Goal: Check status: Check status

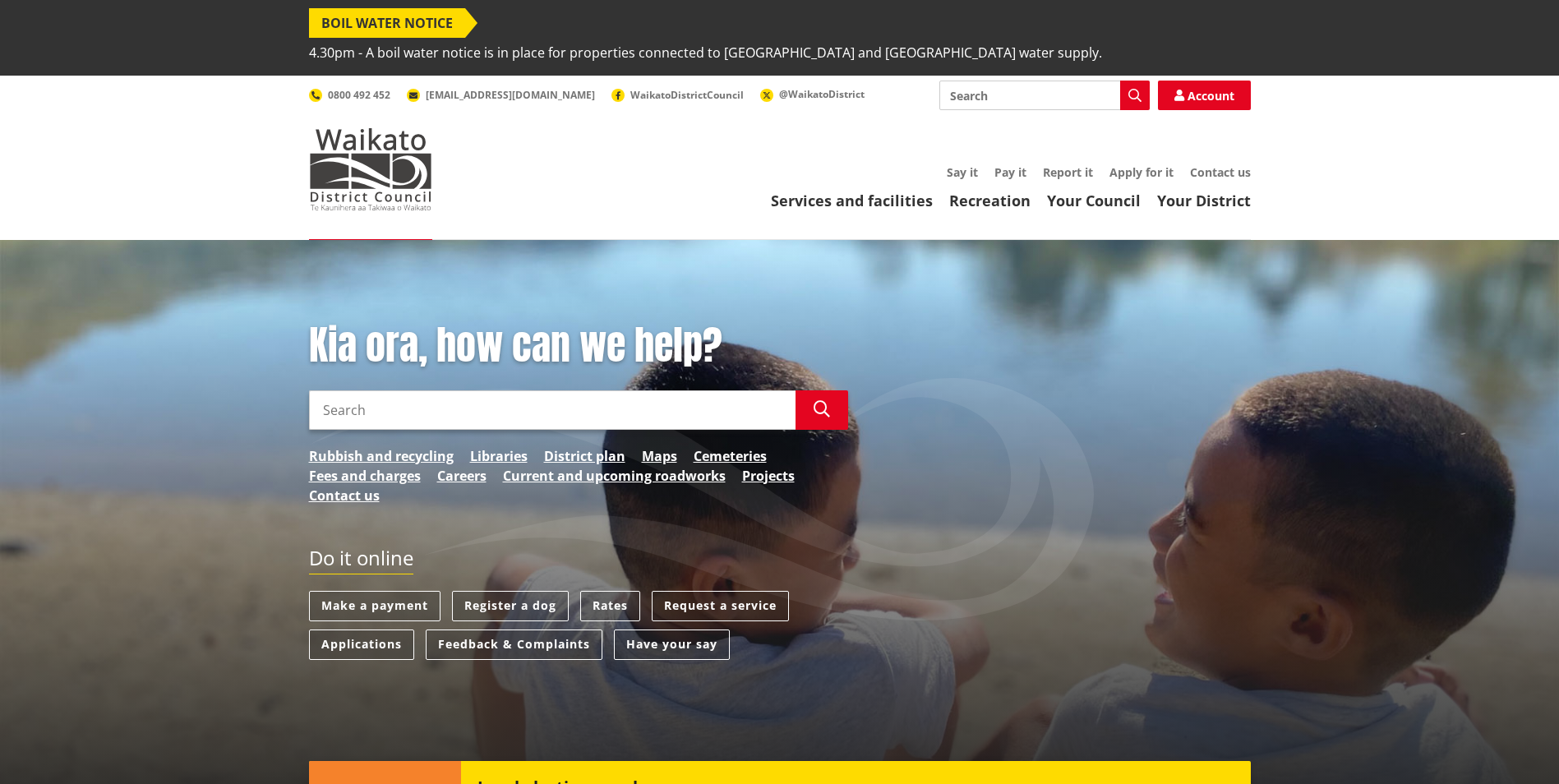
drag, startPoint x: 523, startPoint y: 390, endPoint x: 530, endPoint y: 379, distance: 13.0
click at [523, 390] on input "Search" at bounding box center [552, 410] width 486 height 39
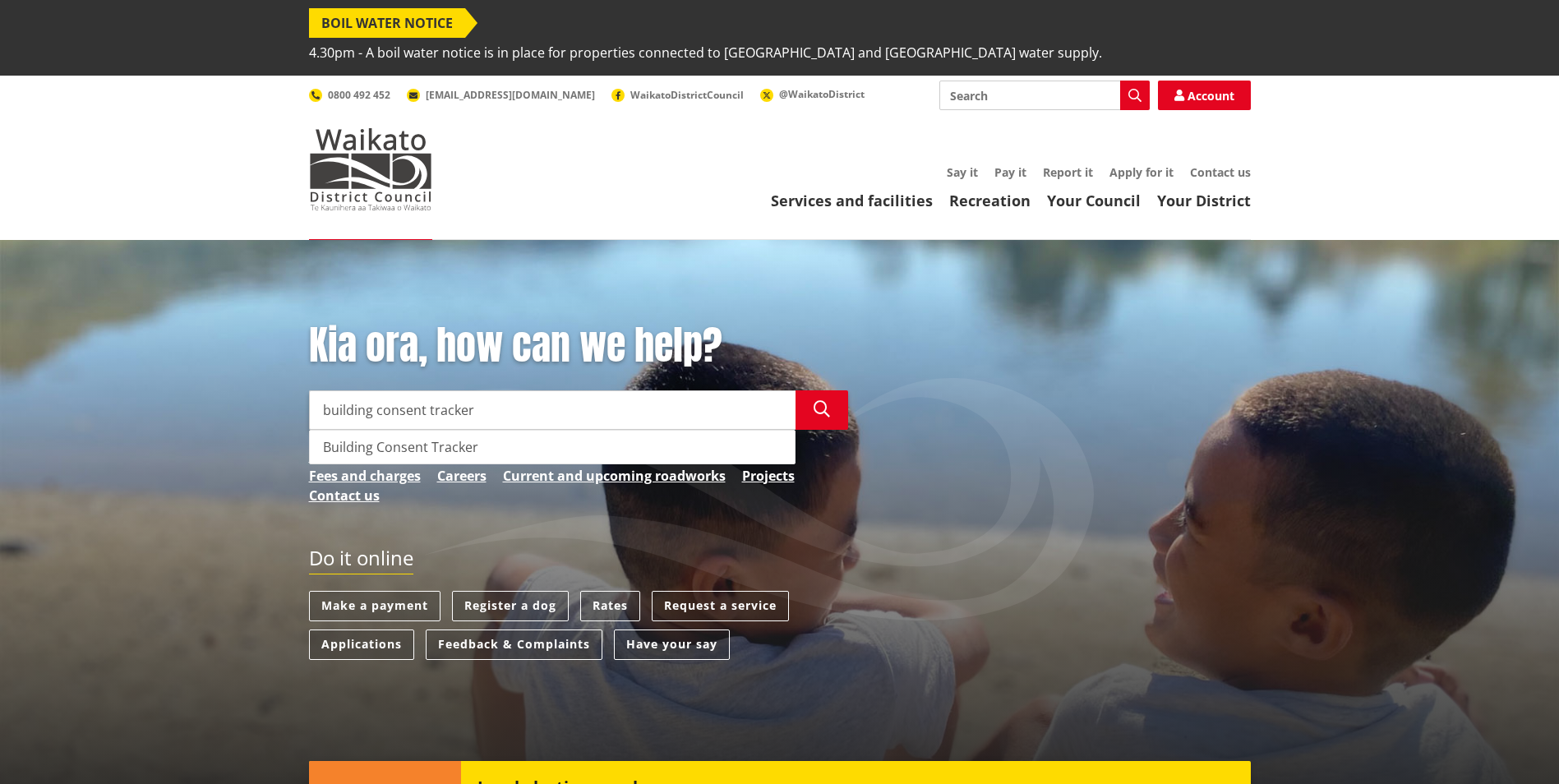
type input "building consent tracker"
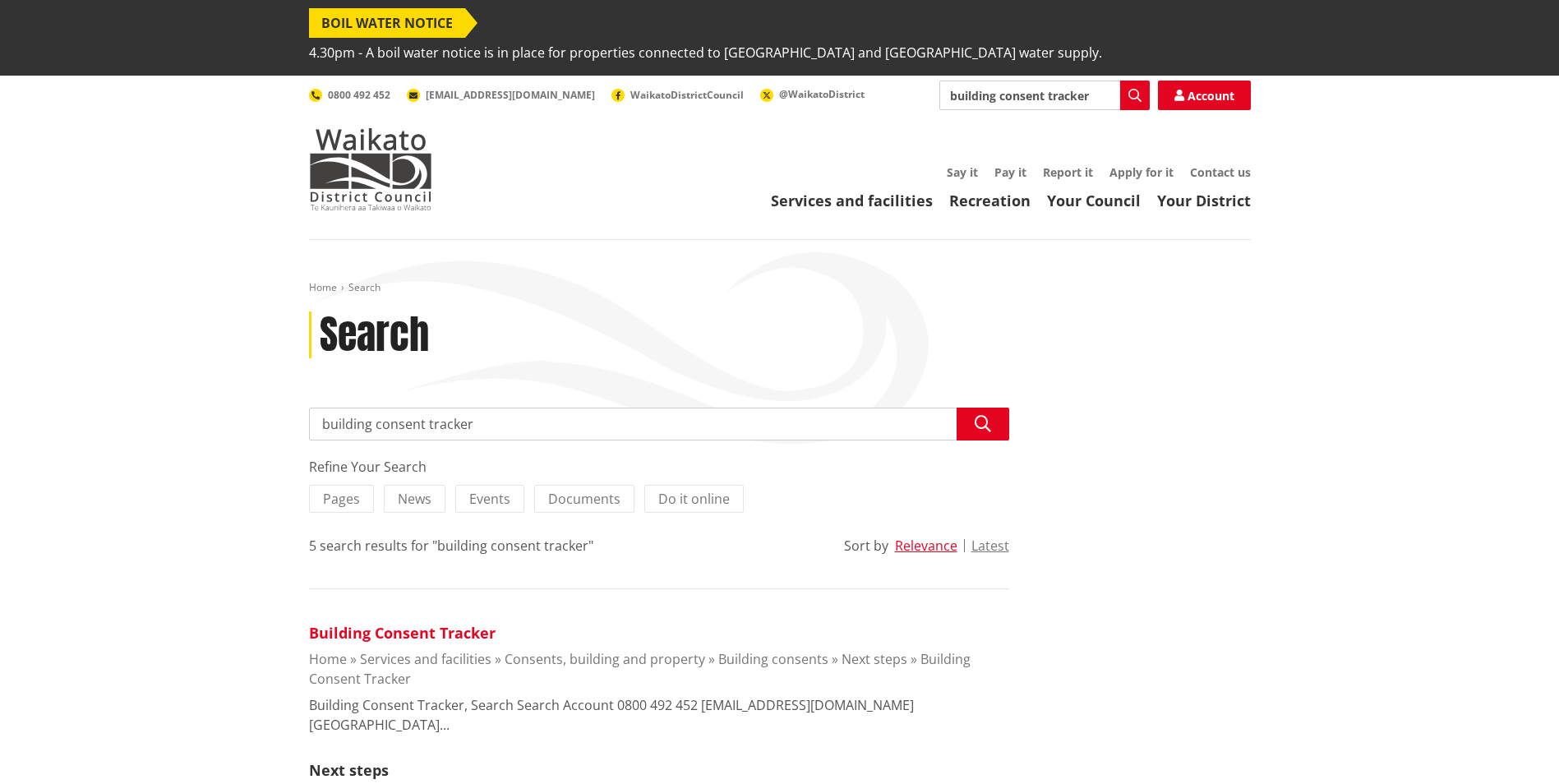
click at [456, 623] on link "Building Consent Tracker" at bounding box center [402, 632] width 186 height 20
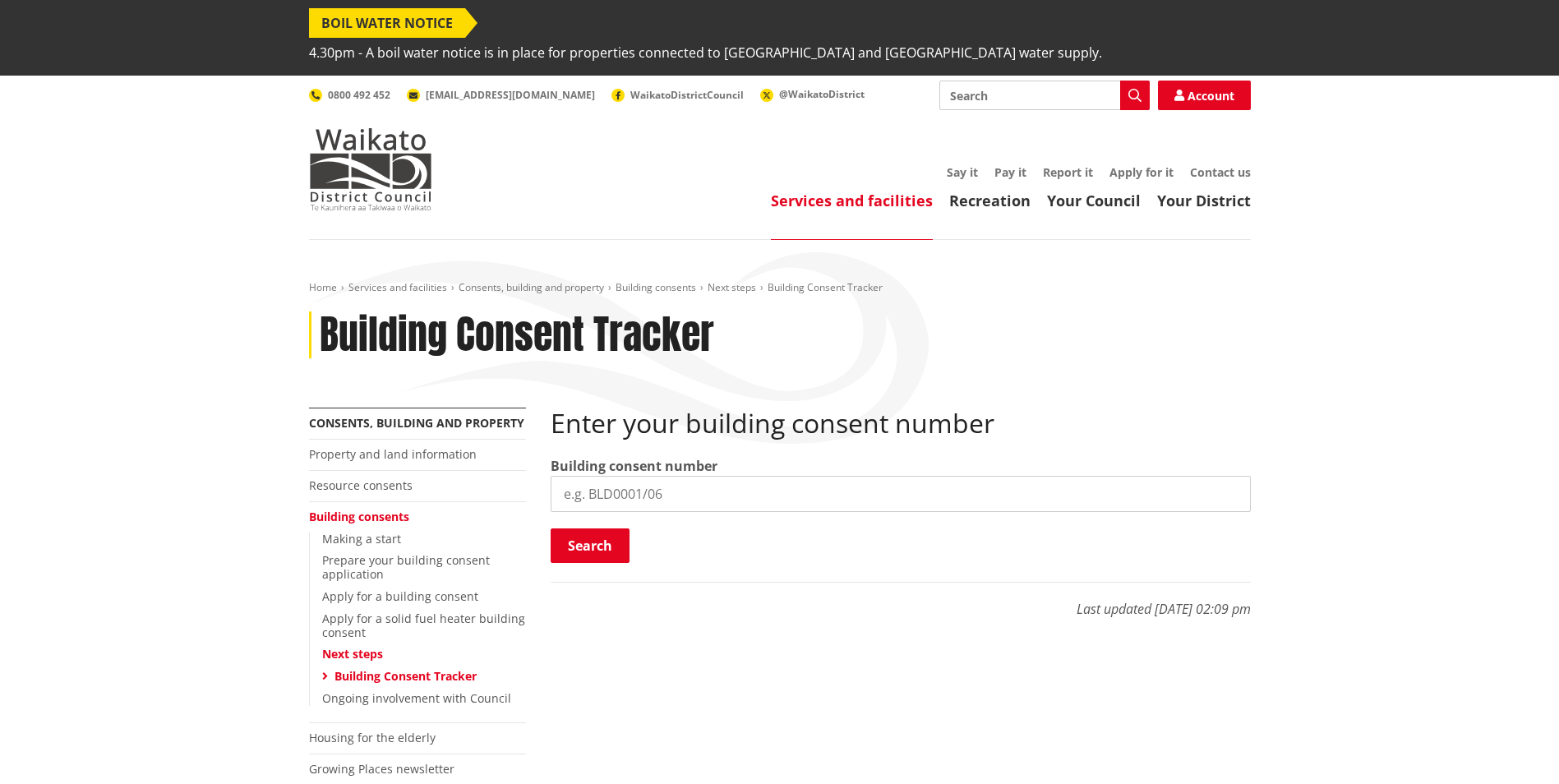
click at [672, 476] on input "search" at bounding box center [900, 494] width 700 height 36
type input "BLD0293/26"
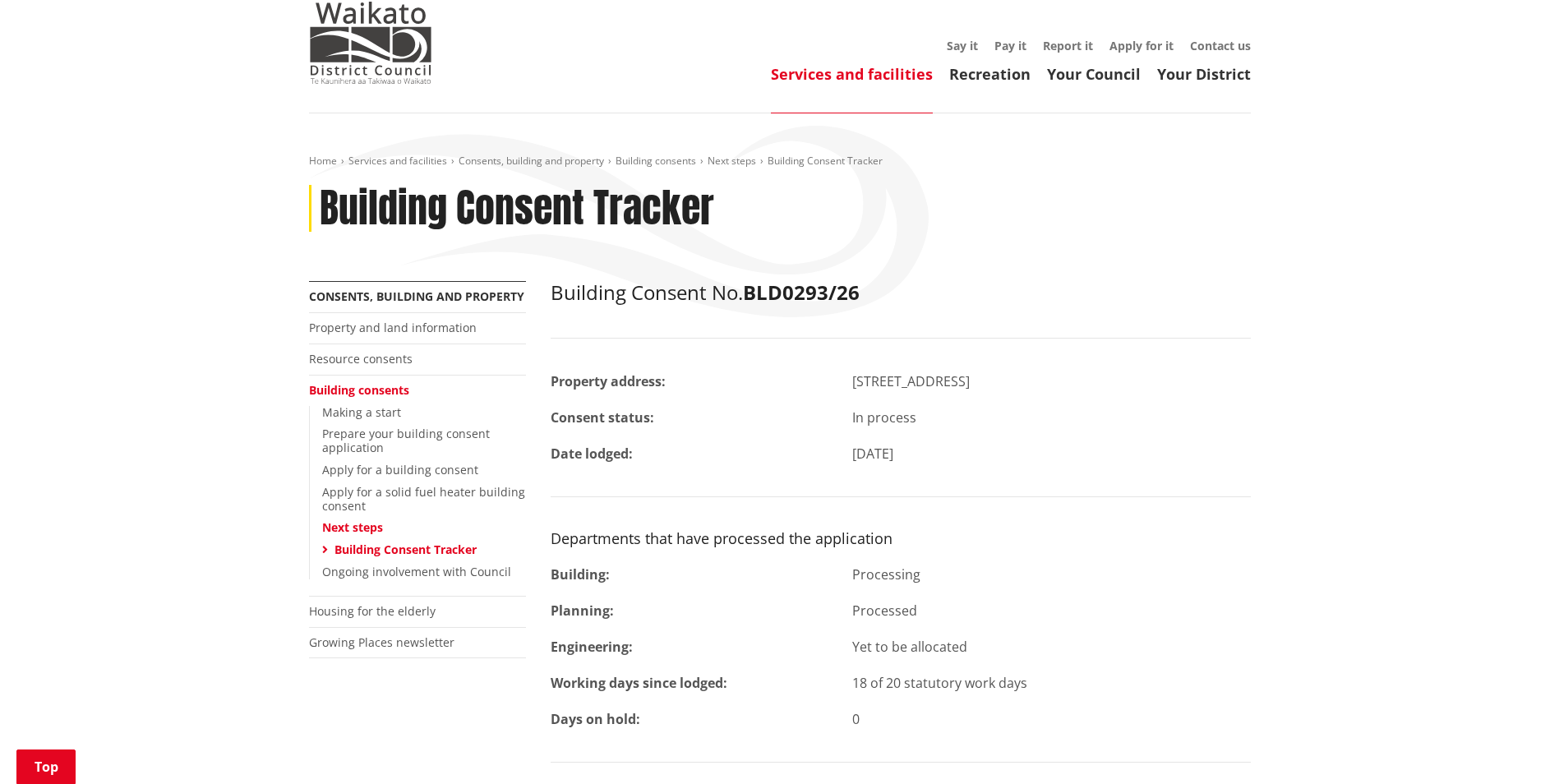
scroll to position [247, 0]
